Goal: Find specific page/section: Find specific page/section

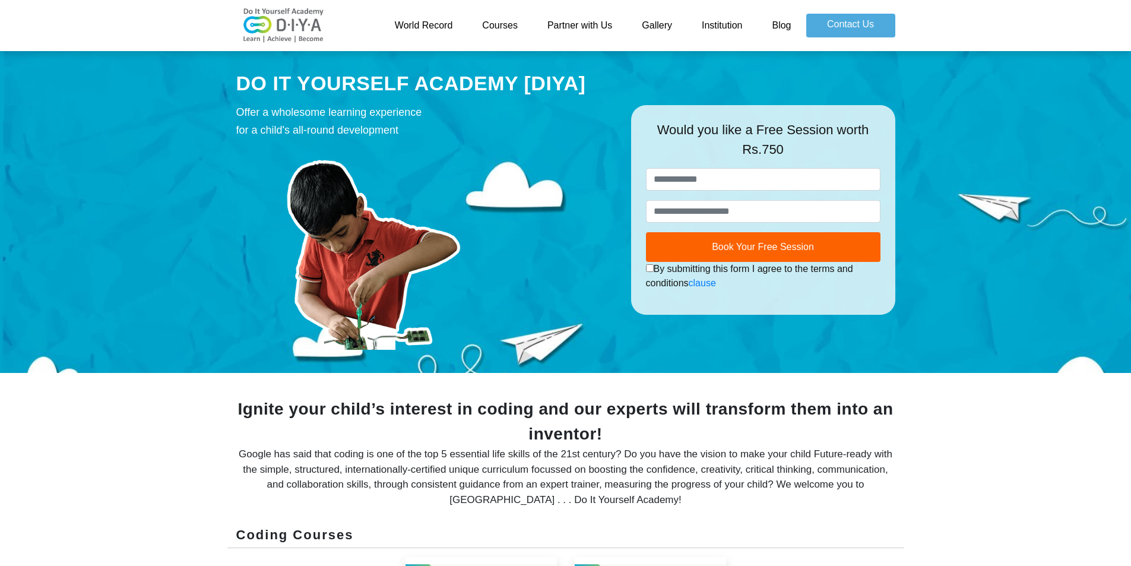
click at [495, 22] on link "Courses" at bounding box center [499, 26] width 65 height 24
click at [497, 24] on link "Courses" at bounding box center [499, 26] width 65 height 24
click at [497, 21] on link "Courses" at bounding box center [499, 26] width 65 height 24
